Goal: Use online tool/utility

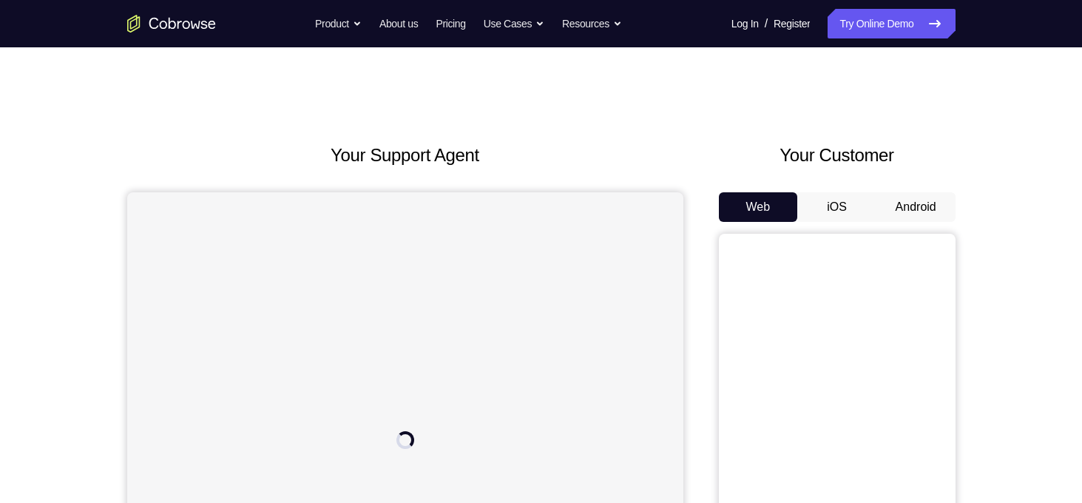
click at [912, 204] on button "Android" at bounding box center [915, 207] width 79 height 30
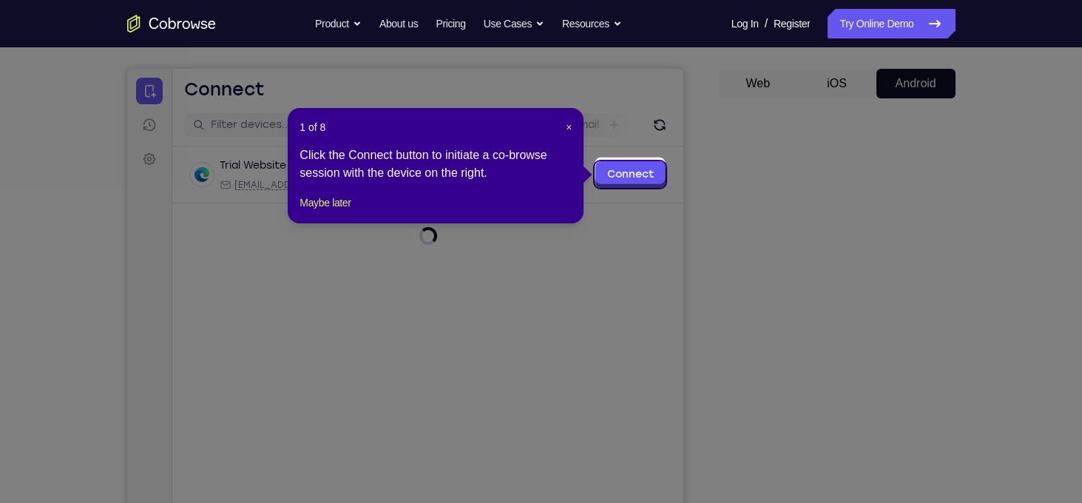
scroll to position [127, 0]
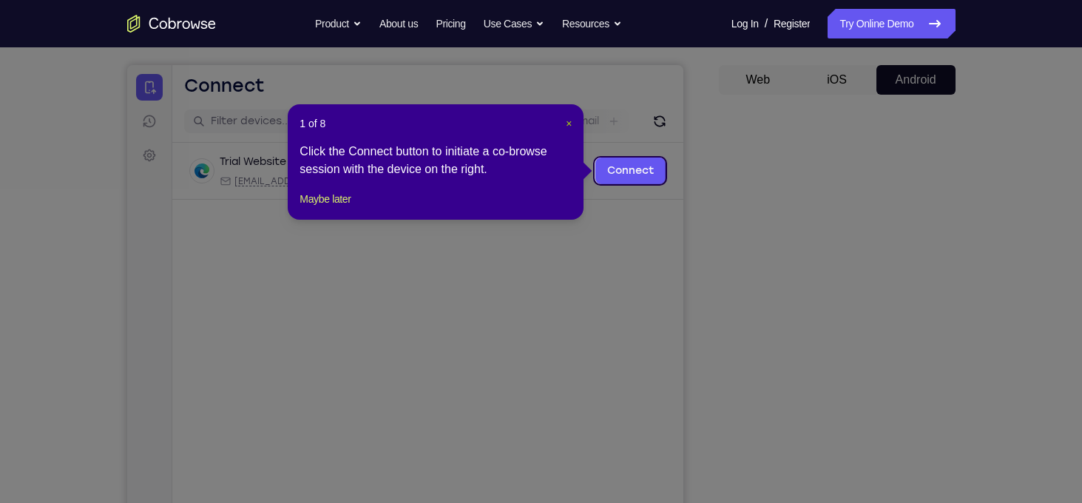
click at [566, 124] on span "×" at bounding box center [569, 124] width 6 height 12
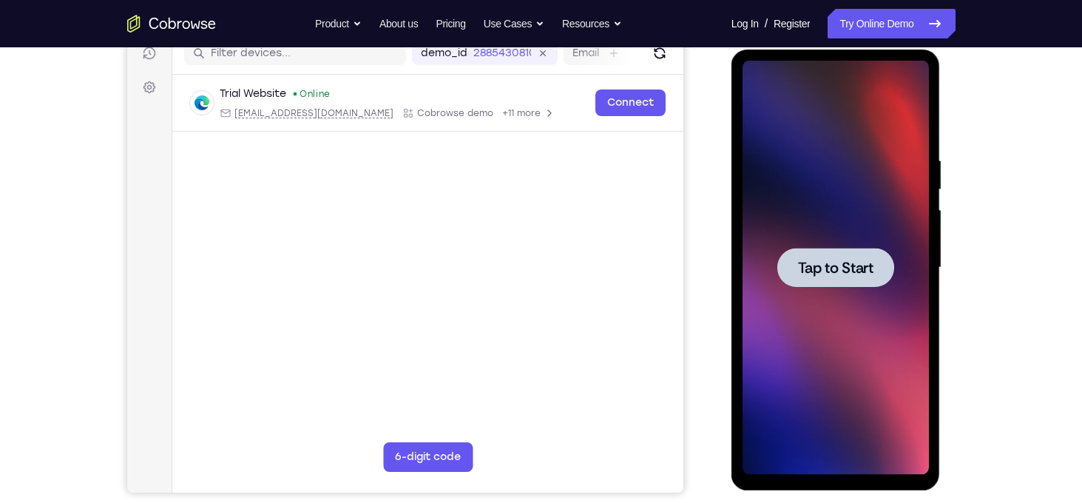
scroll to position [204, 0]
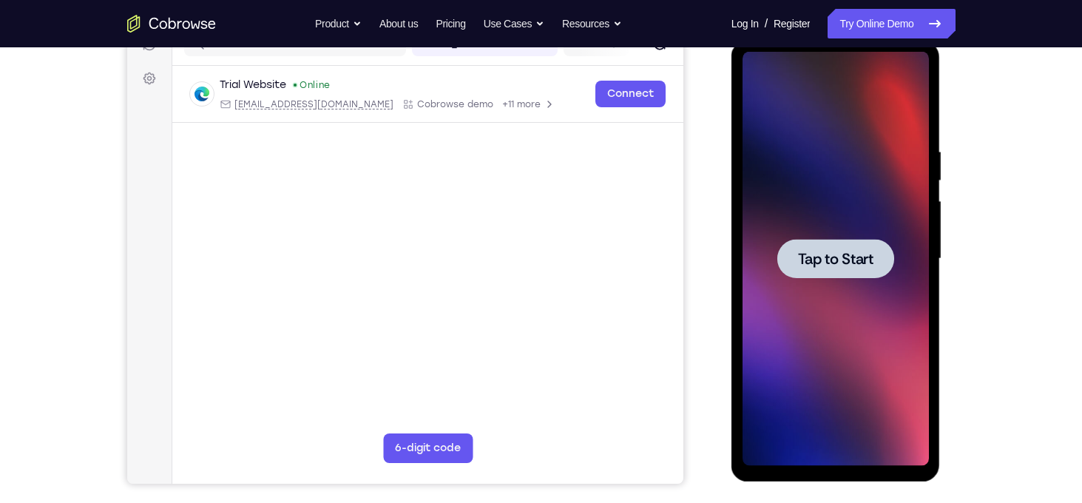
click at [833, 258] on span "Tap to Start" at bounding box center [835, 258] width 75 height 15
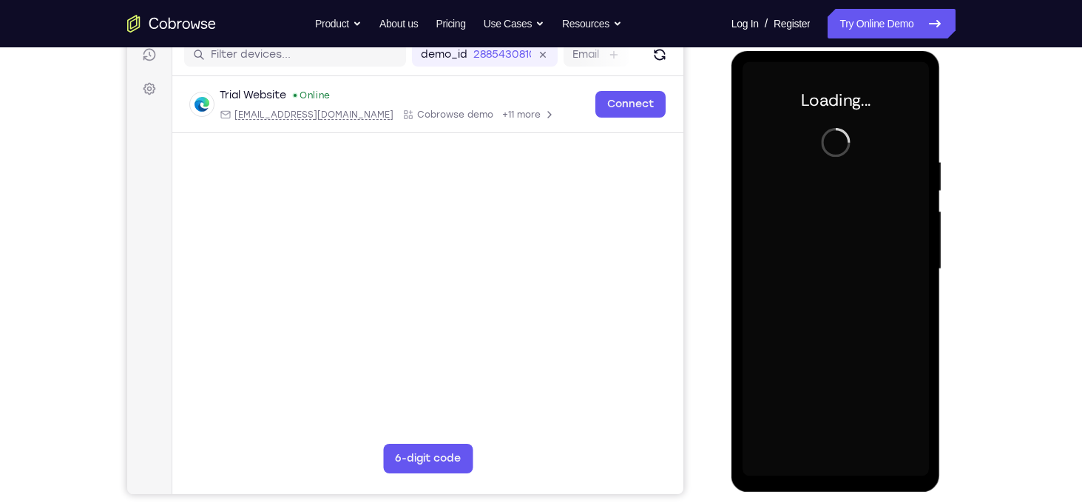
scroll to position [192, 0]
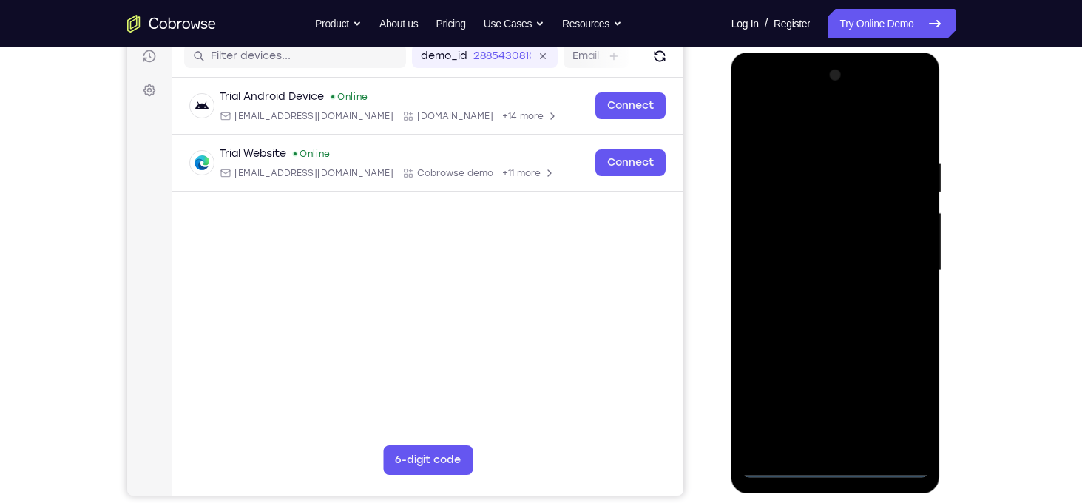
click at [835, 465] on div at bounding box center [835, 271] width 186 height 414
click at [891, 404] on div at bounding box center [835, 271] width 186 height 414
click at [793, 126] on div at bounding box center [835, 271] width 186 height 414
click at [899, 264] on div at bounding box center [835, 271] width 186 height 414
click at [816, 302] on div at bounding box center [835, 271] width 186 height 414
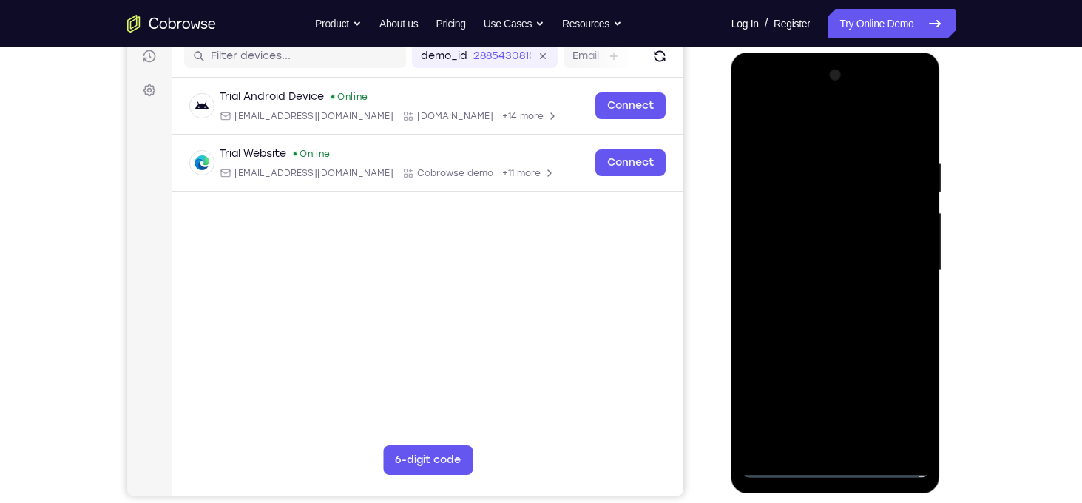
click at [799, 237] on div at bounding box center [835, 271] width 186 height 414
click at [847, 233] on div at bounding box center [835, 271] width 186 height 414
click at [915, 123] on div at bounding box center [835, 271] width 186 height 414
click at [840, 153] on div at bounding box center [835, 271] width 186 height 414
click at [755, 118] on div at bounding box center [835, 271] width 186 height 414
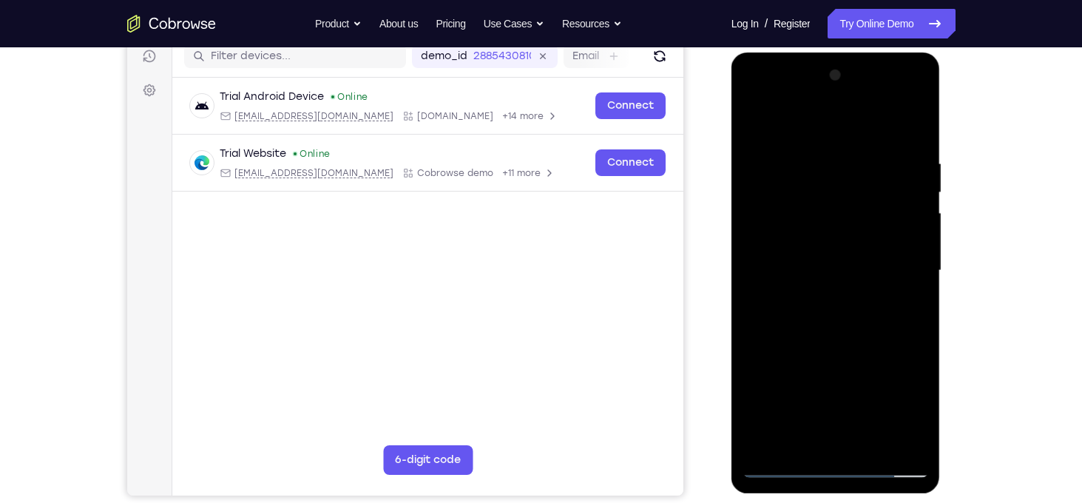
click at [755, 118] on div at bounding box center [835, 271] width 186 height 414
drag, startPoint x: 828, startPoint y: 287, endPoint x: 830, endPoint y: 218, distance: 68.8
click at [830, 218] on div at bounding box center [835, 271] width 186 height 414
click at [917, 264] on div at bounding box center [835, 271] width 186 height 414
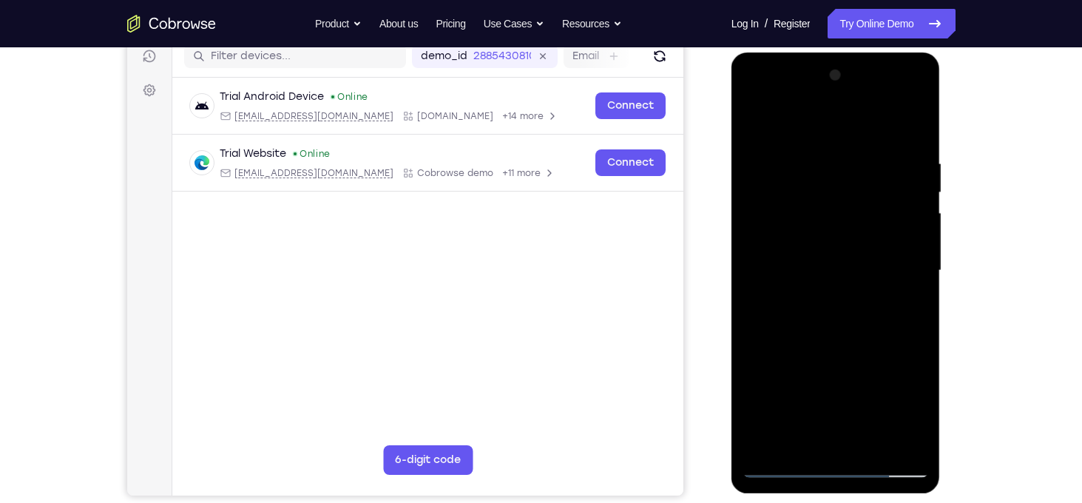
click at [917, 264] on div at bounding box center [835, 271] width 186 height 414
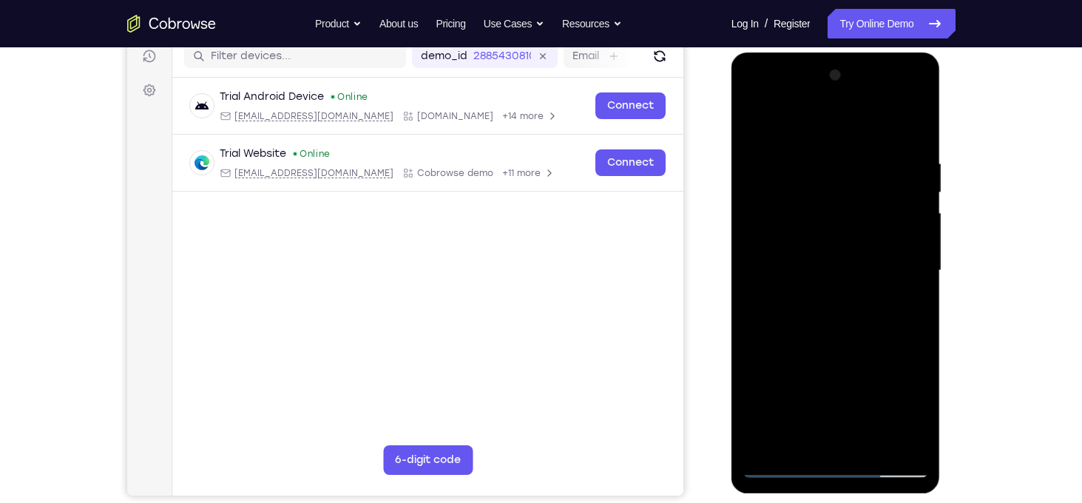
drag, startPoint x: 853, startPoint y: 308, endPoint x: 852, endPoint y: 242, distance: 65.8
click at [852, 242] on div at bounding box center [835, 271] width 186 height 414
click at [755, 335] on div at bounding box center [835, 271] width 186 height 414
click at [867, 442] on div at bounding box center [835, 271] width 186 height 414
click at [830, 342] on div at bounding box center [835, 271] width 186 height 414
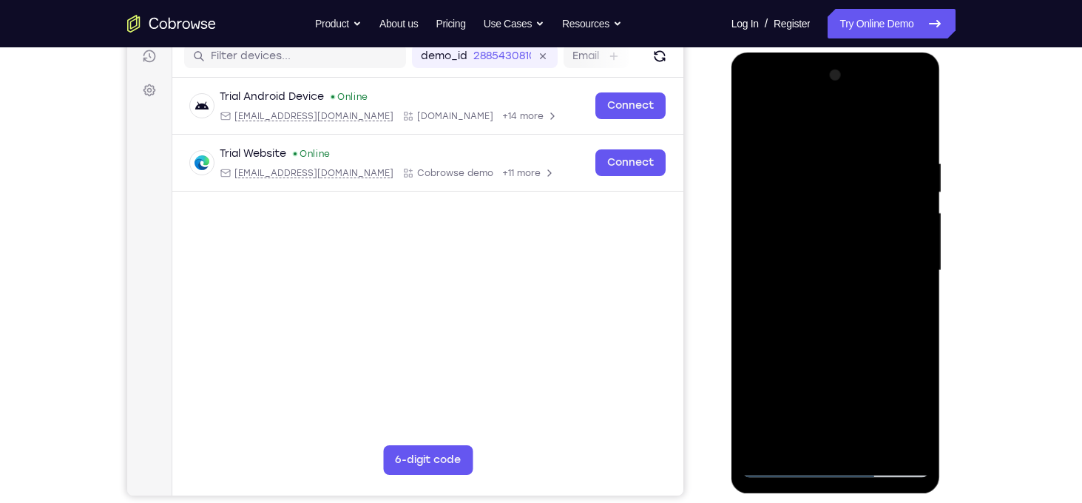
click at [756, 118] on div at bounding box center [835, 271] width 186 height 414
drag, startPoint x: 817, startPoint y: 162, endPoint x: 826, endPoint y: 242, distance: 80.3
click at [826, 242] on div at bounding box center [835, 271] width 186 height 414
click at [814, 159] on div at bounding box center [835, 271] width 186 height 414
click at [898, 211] on div at bounding box center [835, 271] width 186 height 414
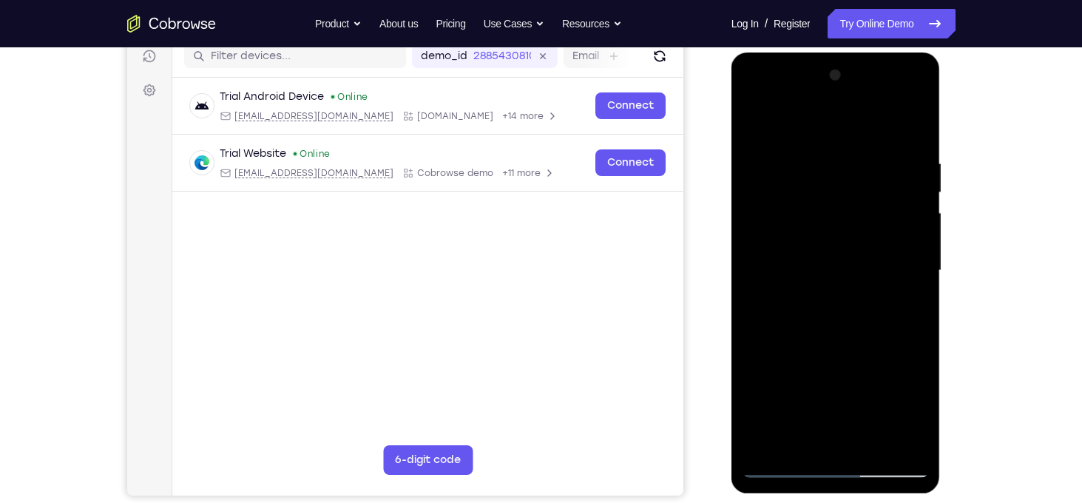
click at [898, 211] on div at bounding box center [835, 271] width 186 height 414
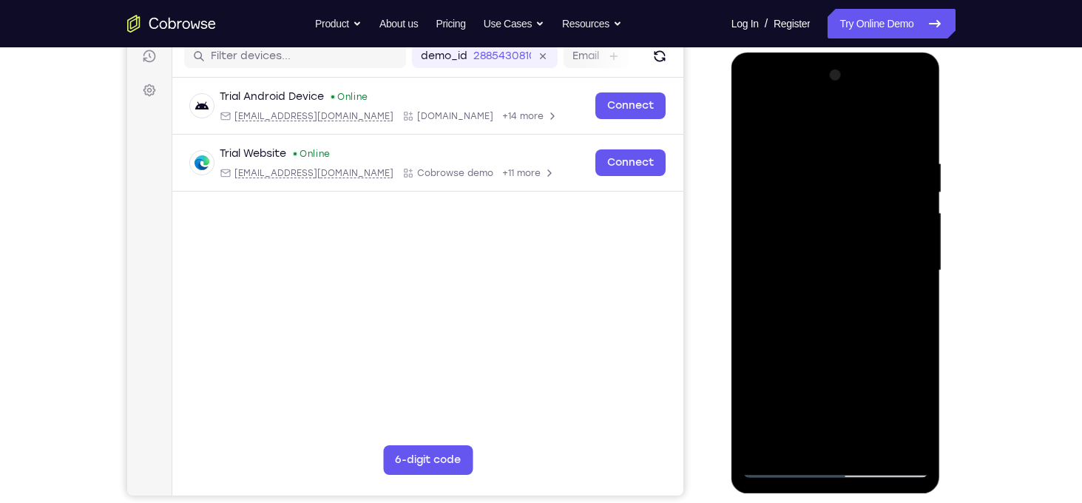
click at [898, 211] on div at bounding box center [835, 271] width 186 height 414
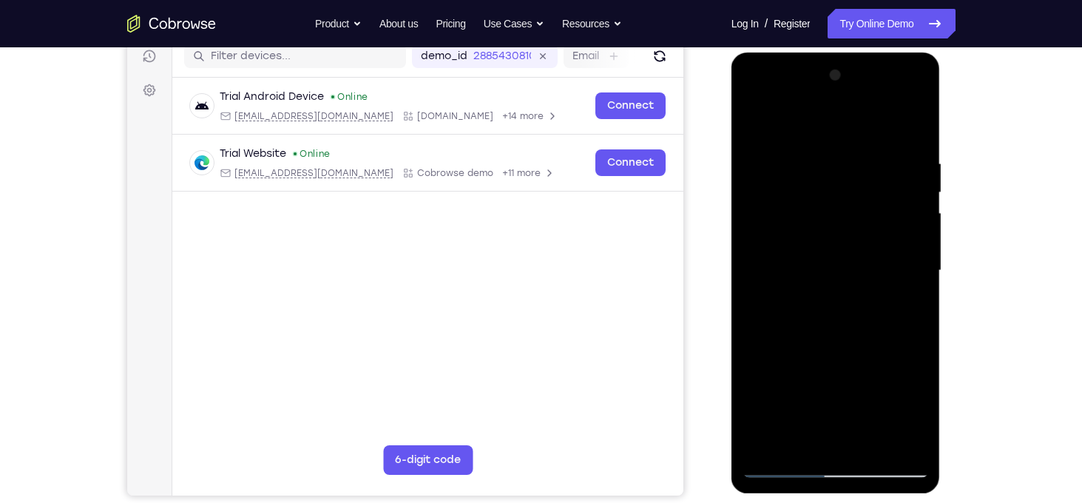
click at [898, 211] on div at bounding box center [835, 271] width 186 height 414
click at [913, 234] on div at bounding box center [835, 271] width 186 height 414
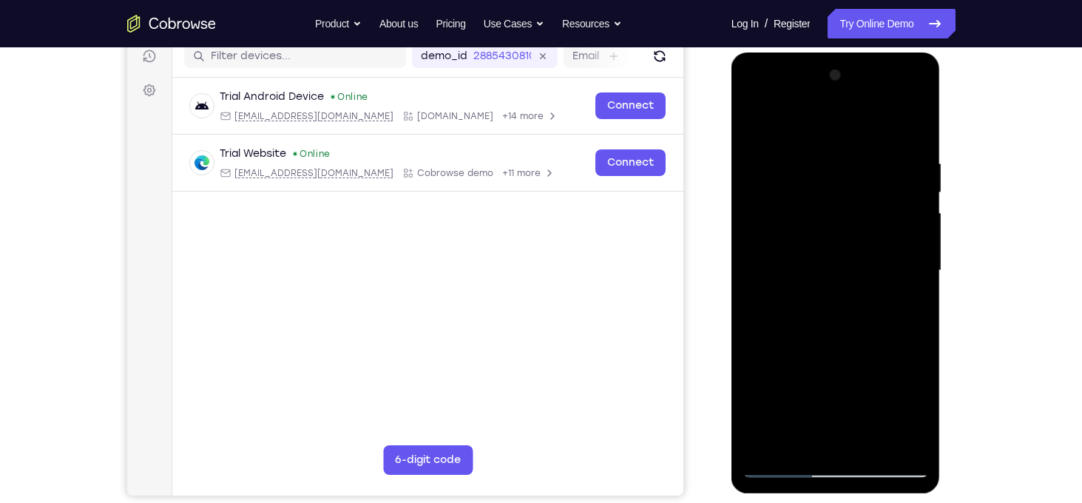
click at [913, 234] on div at bounding box center [835, 271] width 186 height 414
click at [914, 124] on div at bounding box center [835, 271] width 186 height 414
click at [900, 150] on div at bounding box center [835, 271] width 186 height 414
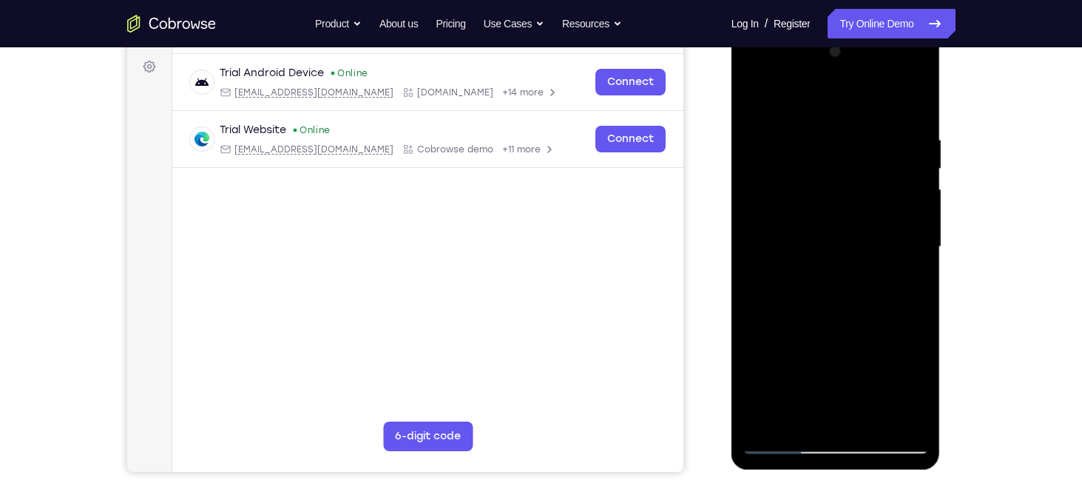
scroll to position [198, 0]
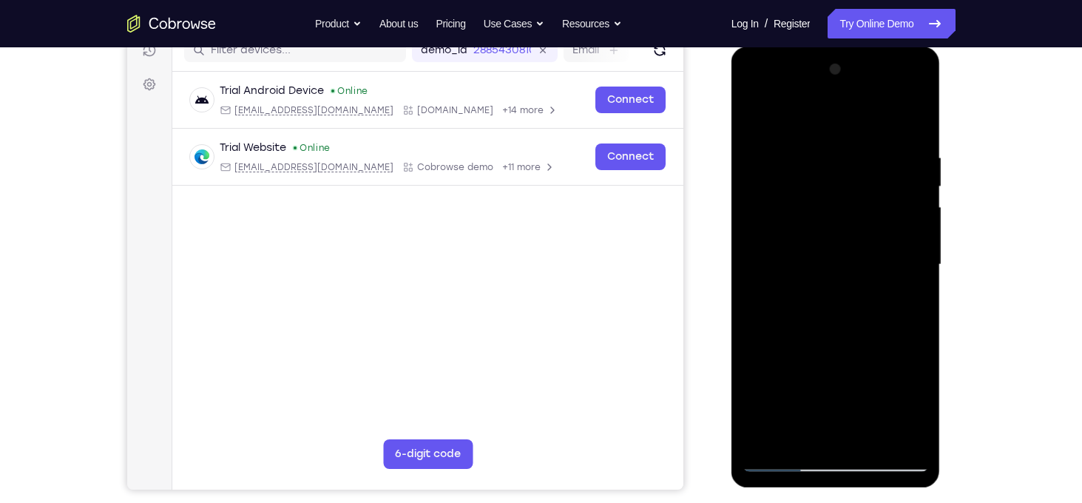
click at [912, 122] on div at bounding box center [835, 265] width 186 height 414
click at [855, 142] on div at bounding box center [835, 265] width 186 height 414
click at [913, 118] on div at bounding box center [835, 265] width 186 height 414
drag, startPoint x: 914, startPoint y: 146, endPoint x: 791, endPoint y: 159, distance: 123.4
click at [791, 159] on div at bounding box center [835, 265] width 186 height 414
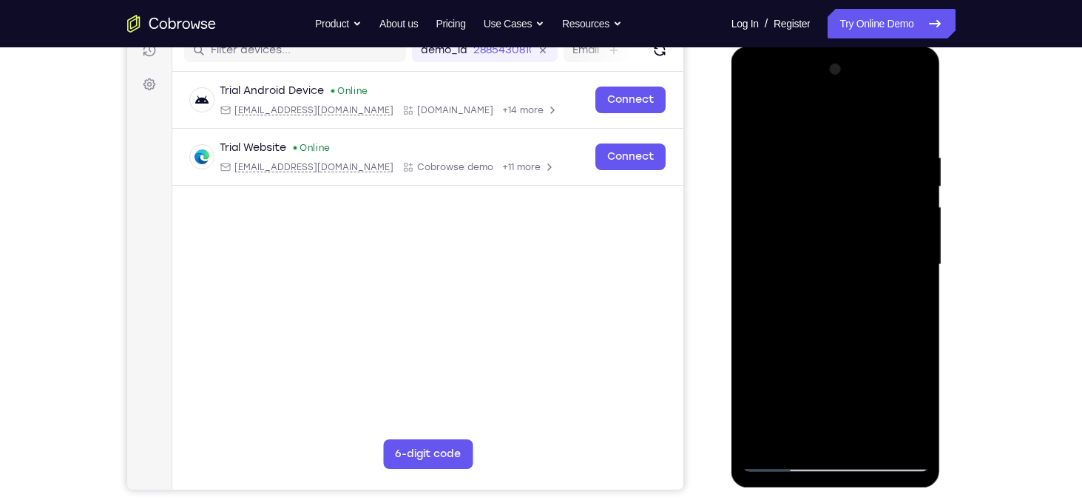
click at [831, 138] on div at bounding box center [835, 265] width 186 height 414
click at [905, 204] on div at bounding box center [835, 265] width 186 height 414
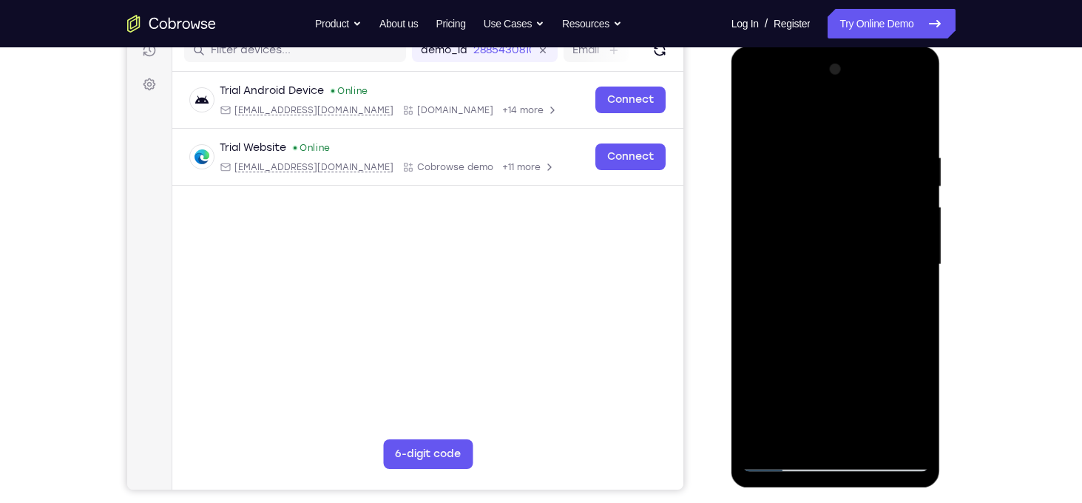
click at [905, 204] on div at bounding box center [835, 265] width 186 height 414
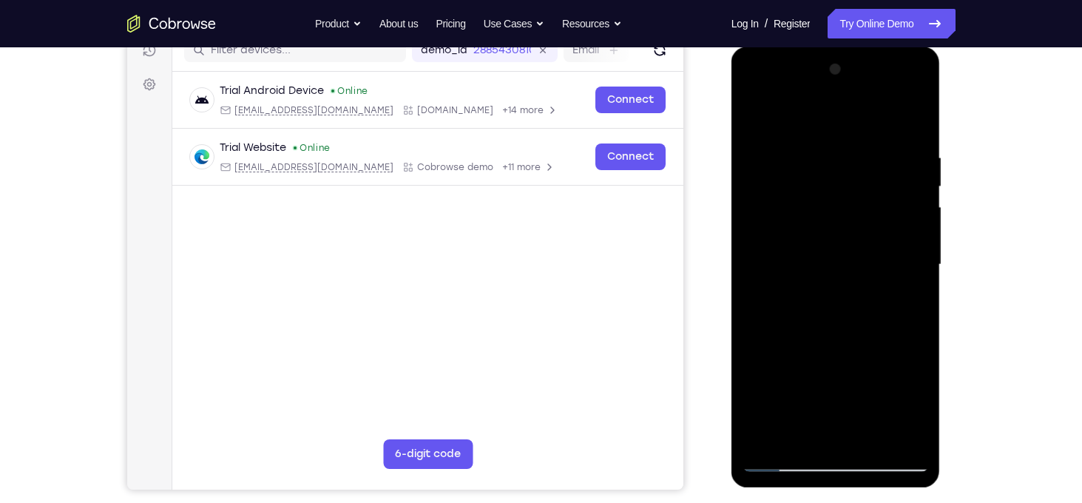
click at [905, 204] on div at bounding box center [835, 265] width 186 height 414
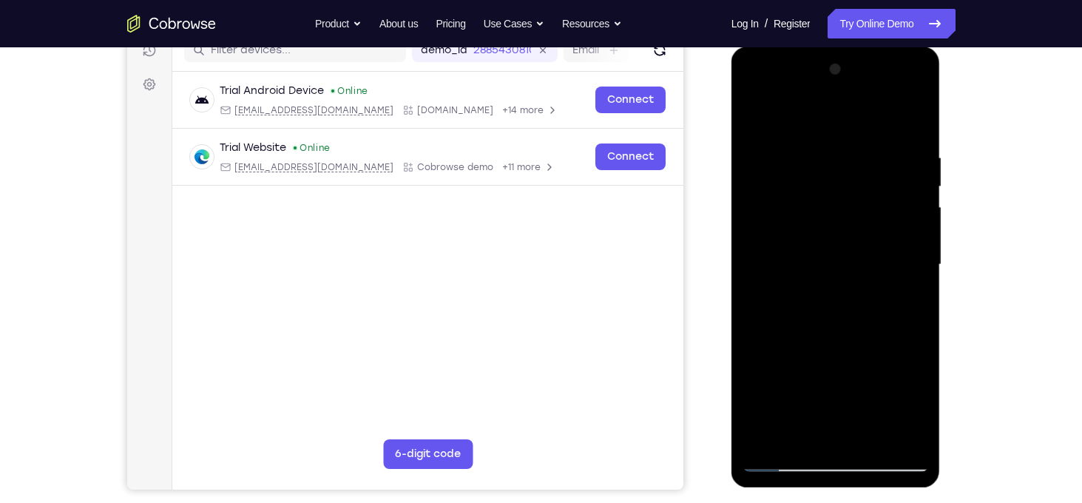
click at [905, 204] on div at bounding box center [835, 265] width 186 height 414
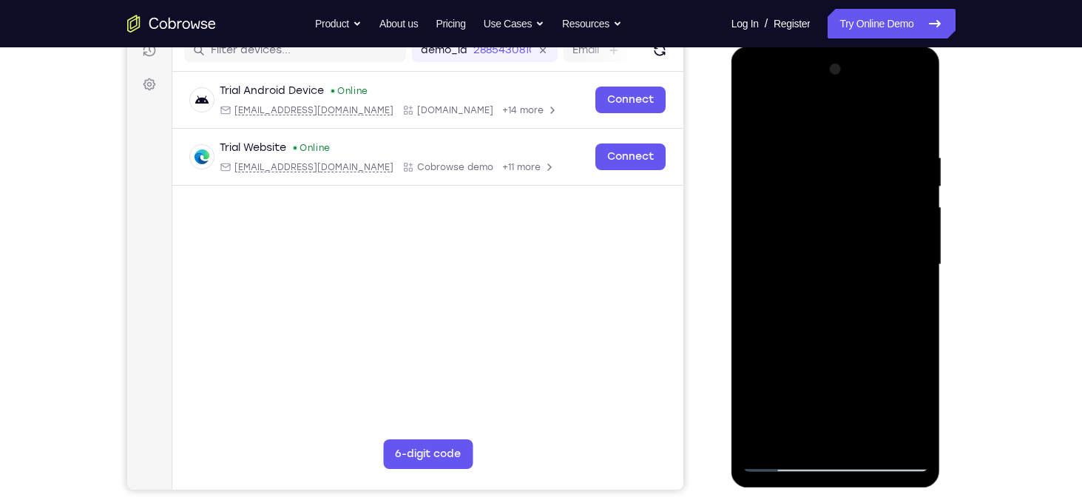
click at [905, 204] on div at bounding box center [835, 265] width 186 height 414
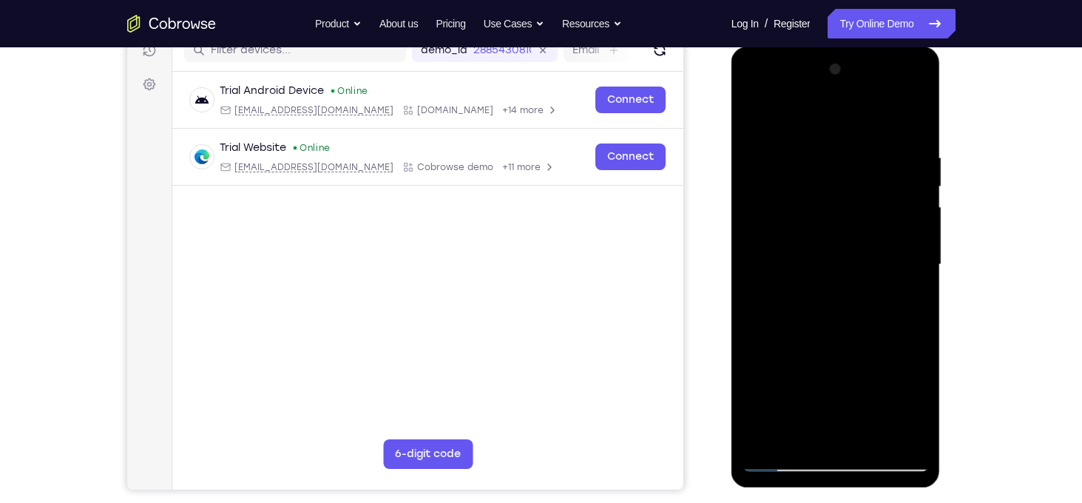
click at [905, 204] on div at bounding box center [835, 265] width 186 height 414
click at [906, 174] on div at bounding box center [835, 265] width 186 height 414
click at [909, 113] on div at bounding box center [835, 265] width 186 height 414
drag, startPoint x: 869, startPoint y: 153, endPoint x: 786, endPoint y: 163, distance: 84.2
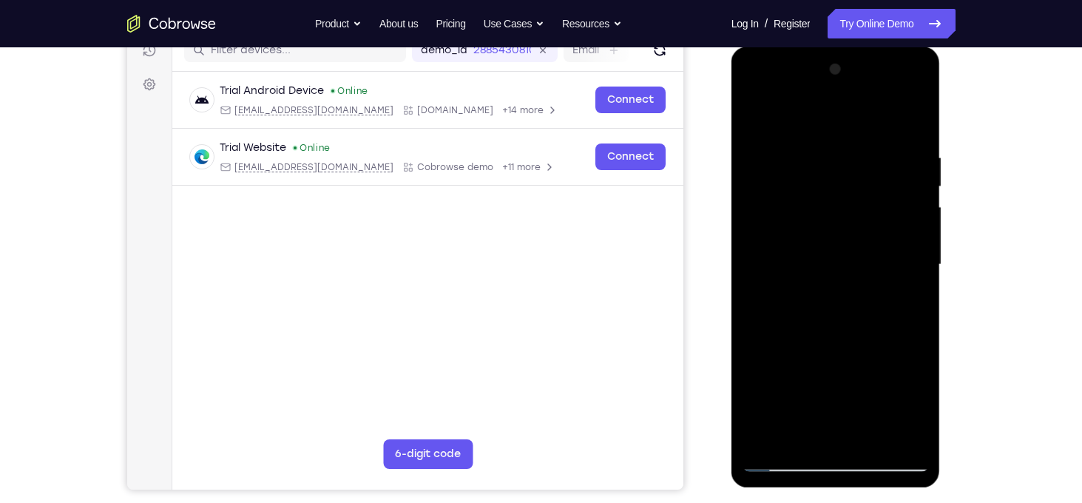
click at [786, 163] on div at bounding box center [835, 265] width 186 height 414
drag, startPoint x: 830, startPoint y: 294, endPoint x: 823, endPoint y: 143, distance: 150.3
click at [823, 143] on div at bounding box center [835, 265] width 186 height 414
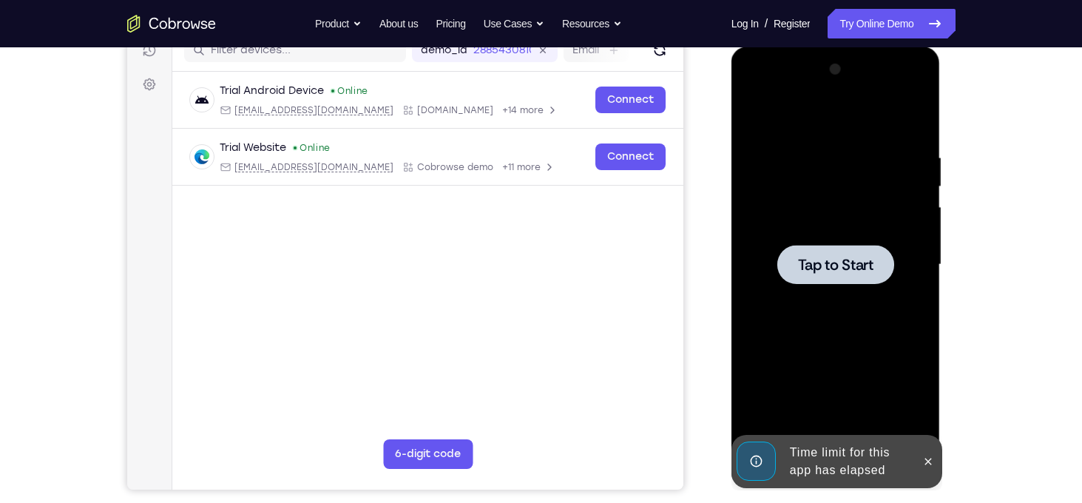
drag, startPoint x: 864, startPoint y: 358, endPoint x: 876, endPoint y: 206, distance: 152.0
click at [876, 47] on div "Tap to Start" at bounding box center [835, 47] width 209 height 0
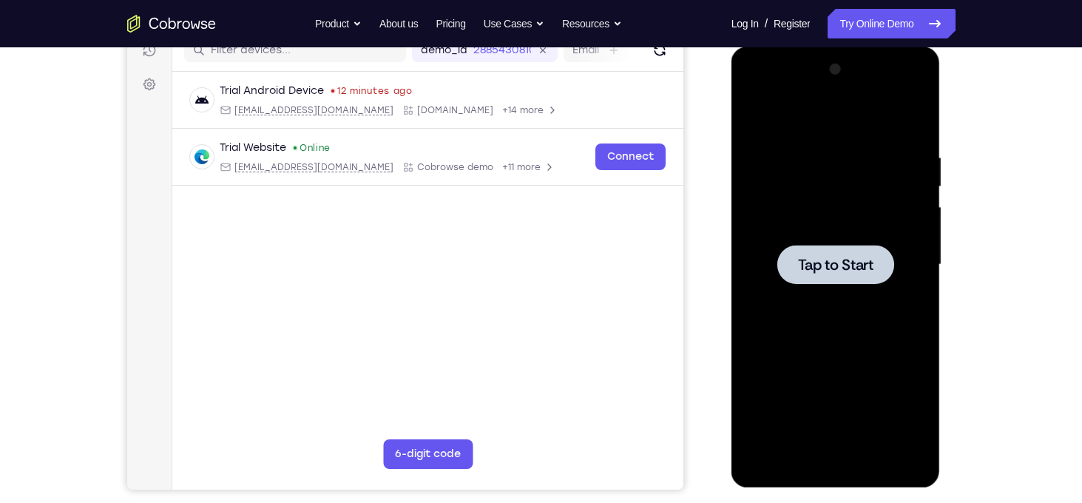
click at [829, 245] on div at bounding box center [835, 264] width 117 height 39
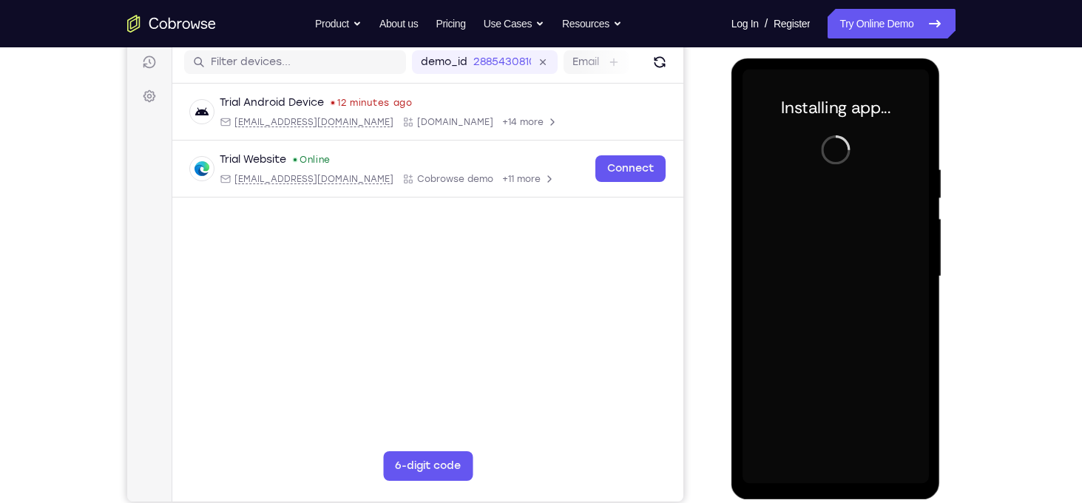
scroll to position [188, 0]
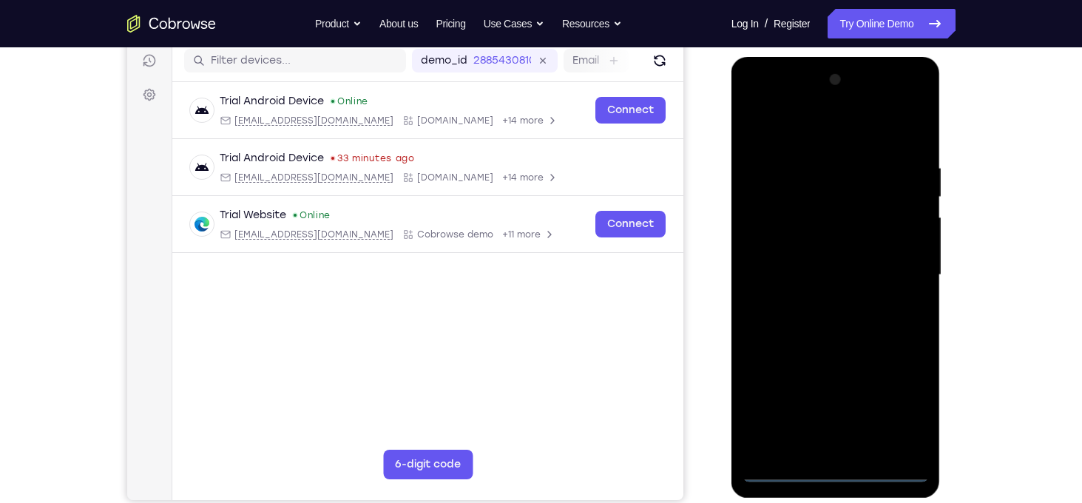
click at [835, 465] on div at bounding box center [835, 275] width 186 height 414
click at [835, 468] on div at bounding box center [835, 275] width 186 height 414
click at [899, 405] on div at bounding box center [835, 275] width 186 height 414
click at [796, 138] on div at bounding box center [835, 275] width 186 height 414
click at [891, 268] on div at bounding box center [835, 275] width 186 height 414
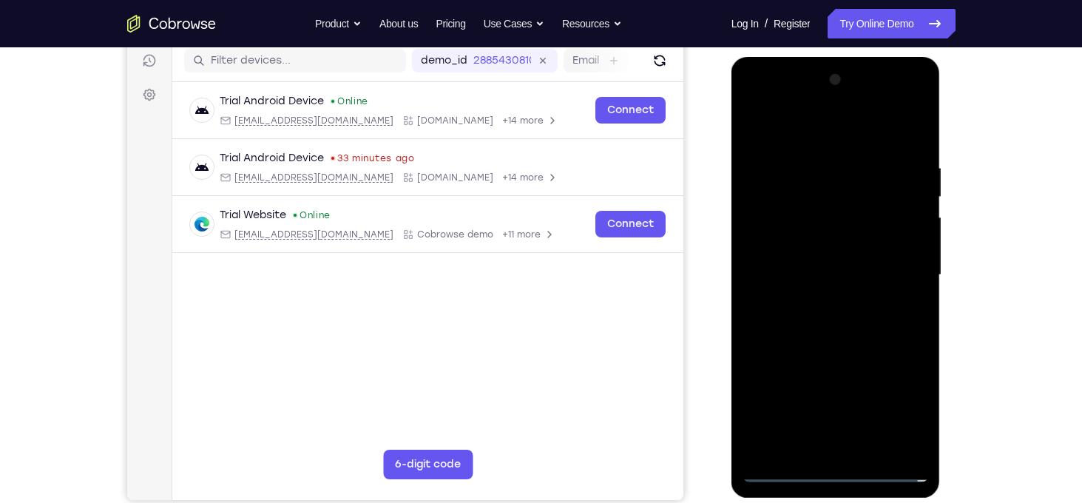
click at [822, 302] on div at bounding box center [835, 275] width 186 height 414
click at [808, 262] on div at bounding box center [835, 275] width 186 height 414
click at [823, 248] on div at bounding box center [835, 275] width 186 height 414
click at [824, 275] on div at bounding box center [835, 275] width 186 height 414
click at [814, 315] on div at bounding box center [835, 275] width 186 height 414
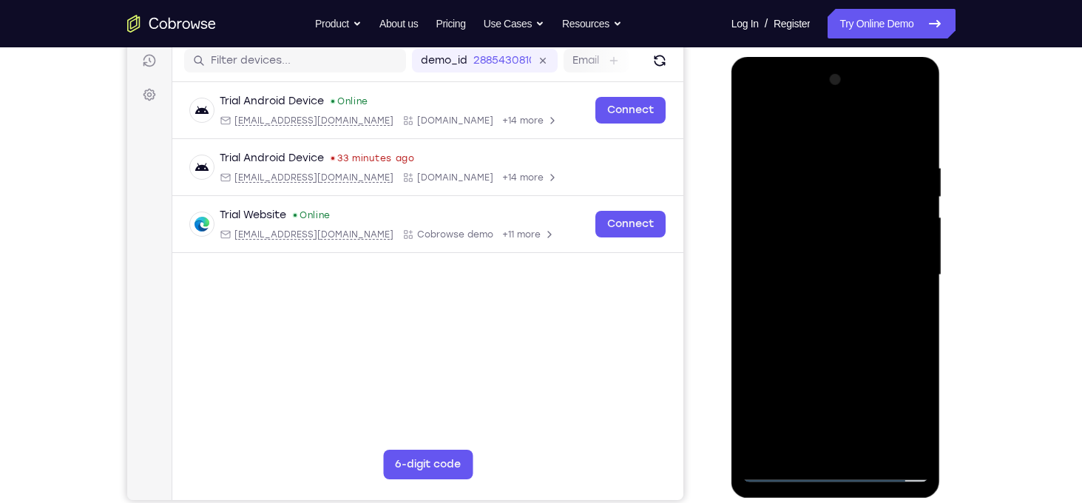
click at [861, 313] on div at bounding box center [835, 275] width 186 height 414
drag, startPoint x: 821, startPoint y: 133, endPoint x: 821, endPoint y: 93, distance: 39.9
click at [821, 93] on div at bounding box center [835, 275] width 186 height 414
click at [826, 320] on div at bounding box center [835, 275] width 186 height 414
click at [843, 338] on div at bounding box center [835, 275] width 186 height 414
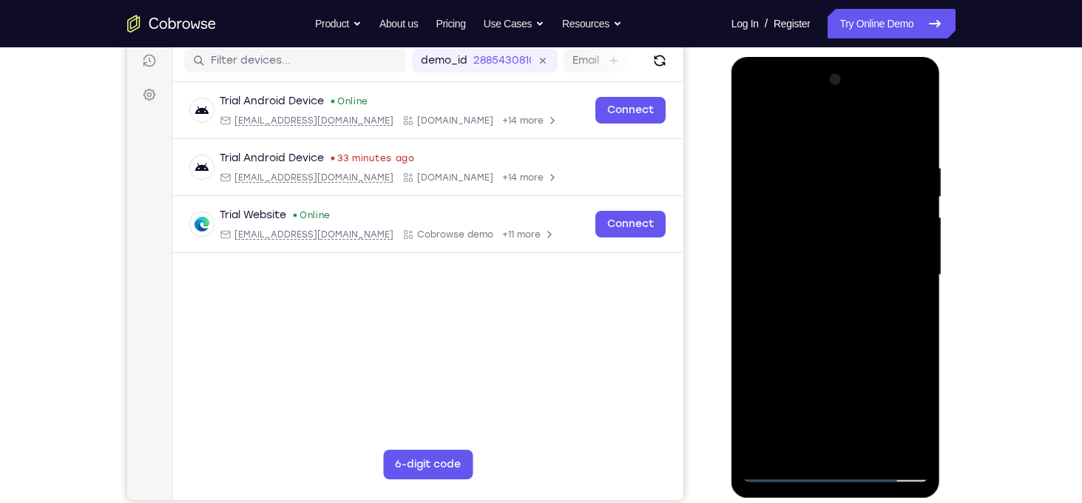
click at [869, 451] on div at bounding box center [835, 275] width 186 height 414
click at [843, 356] on div at bounding box center [835, 275] width 186 height 414
click at [832, 299] on div at bounding box center [835, 275] width 186 height 414
click at [753, 125] on div at bounding box center [835, 275] width 186 height 414
click at [840, 302] on div at bounding box center [835, 275] width 186 height 414
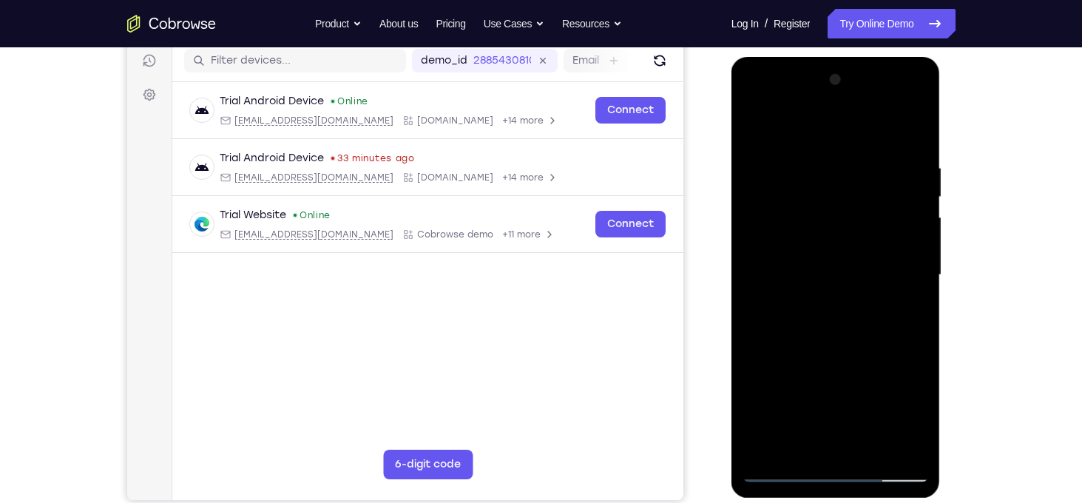
click at [753, 124] on div at bounding box center [835, 275] width 186 height 414
click at [756, 129] on div at bounding box center [835, 275] width 186 height 414
drag, startPoint x: 898, startPoint y: 149, endPoint x: 781, endPoint y: 149, distance: 116.1
click at [781, 149] on div at bounding box center [835, 275] width 186 height 414
drag, startPoint x: 886, startPoint y: 141, endPoint x: 784, endPoint y: 155, distance: 103.6
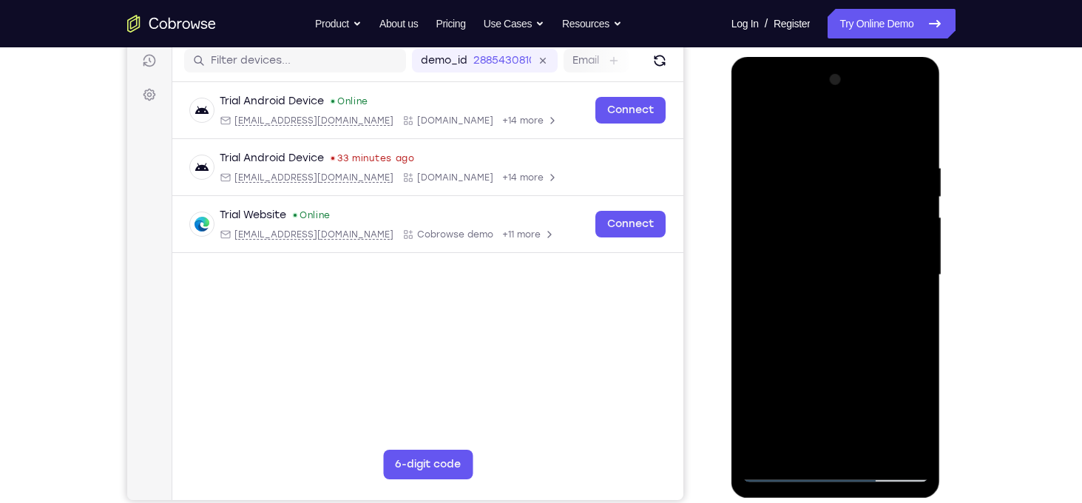
click at [784, 155] on div at bounding box center [835, 275] width 186 height 414
drag, startPoint x: 879, startPoint y: 154, endPoint x: 781, endPoint y: 174, distance: 99.8
click at [781, 174] on div at bounding box center [835, 275] width 186 height 414
click at [804, 450] on div at bounding box center [835, 275] width 186 height 414
click at [801, 129] on div at bounding box center [835, 275] width 186 height 414
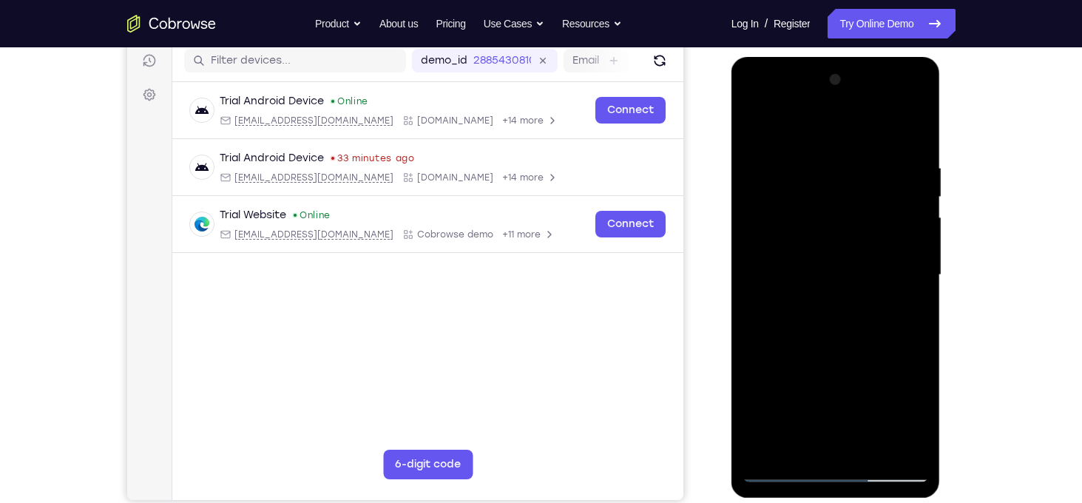
click at [915, 220] on div at bounding box center [835, 275] width 186 height 414
click at [787, 123] on div at bounding box center [835, 275] width 186 height 414
click at [819, 157] on div at bounding box center [835, 275] width 186 height 414
click at [768, 450] on div at bounding box center [835, 275] width 186 height 414
click at [823, 146] on div at bounding box center [835, 275] width 186 height 414
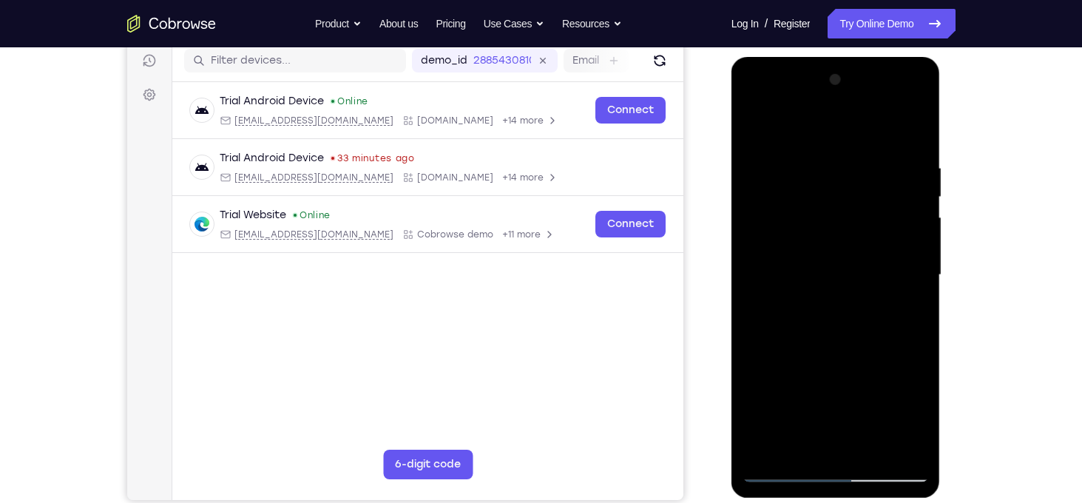
click at [894, 246] on div at bounding box center [835, 275] width 186 height 414
click at [774, 247] on div at bounding box center [835, 275] width 186 height 414
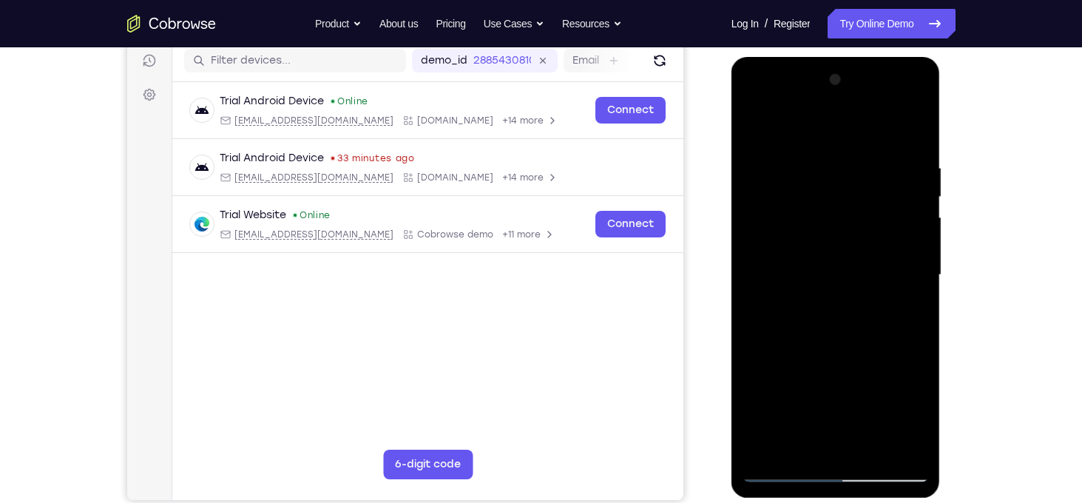
click at [903, 242] on div at bounding box center [835, 275] width 186 height 414
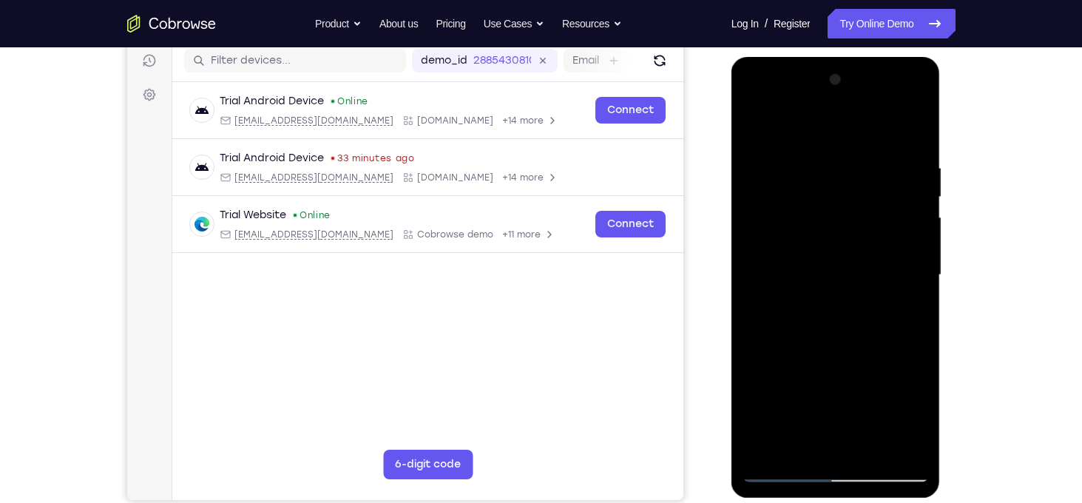
click at [903, 242] on div at bounding box center [835, 275] width 186 height 414
click at [903, 228] on div at bounding box center [835, 275] width 186 height 414
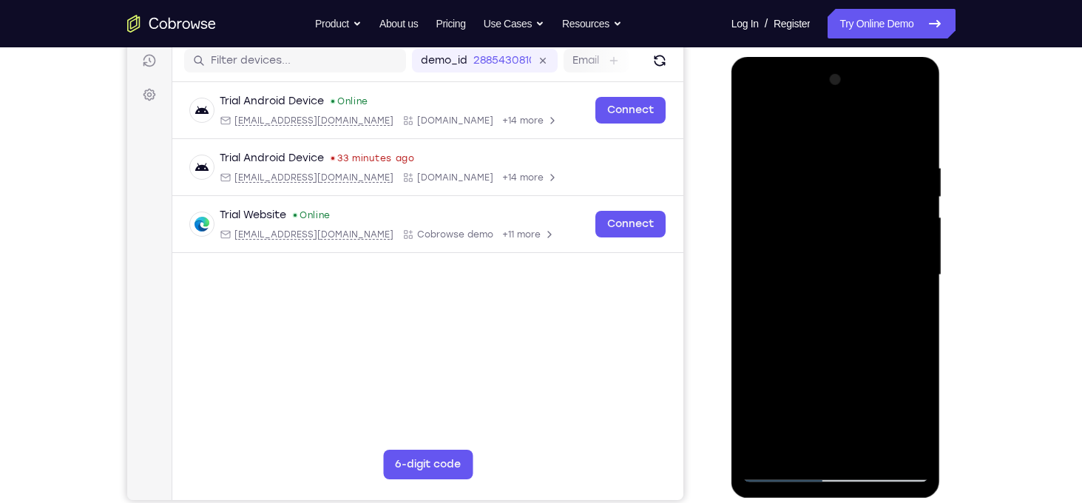
click at [903, 228] on div at bounding box center [835, 275] width 186 height 414
click at [909, 228] on div at bounding box center [835, 275] width 186 height 414
click at [917, 131] on div at bounding box center [835, 275] width 186 height 414
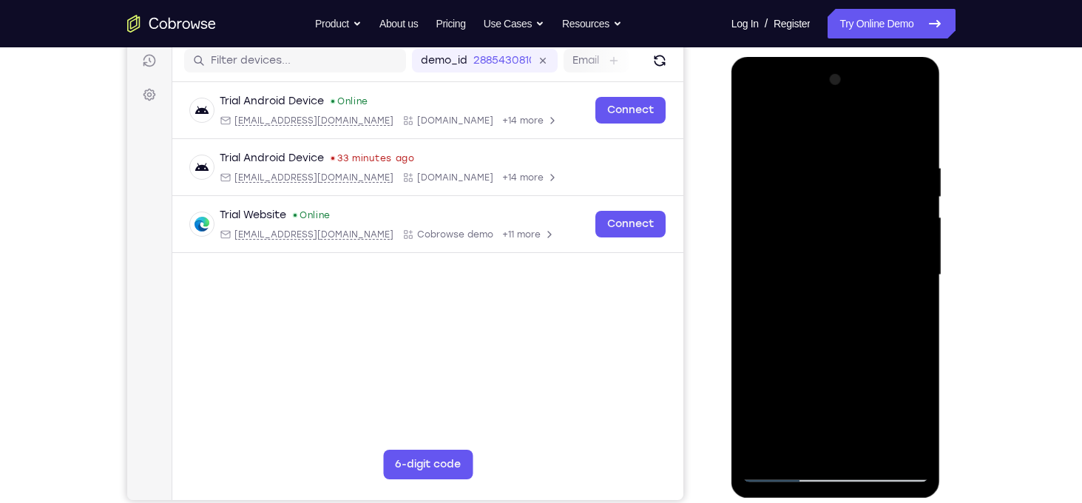
drag, startPoint x: 849, startPoint y: 240, endPoint x: 853, endPoint y: 402, distance: 162.7
click at [853, 402] on div at bounding box center [835, 275] width 186 height 414
click at [818, 143] on div at bounding box center [835, 275] width 186 height 414
click at [887, 203] on div at bounding box center [835, 275] width 186 height 414
